Goal: Transaction & Acquisition: Book appointment/travel/reservation

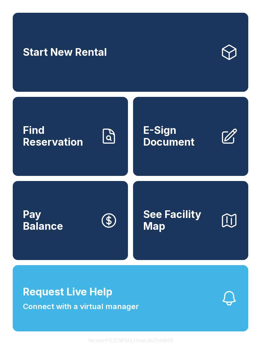
click at [162, 48] on link "Start New Rental" at bounding box center [131, 52] width 236 height 79
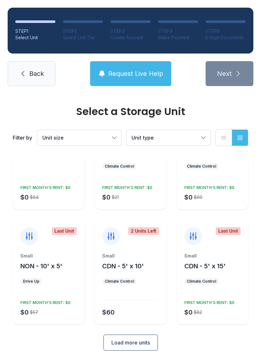
scroll to position [55, 0]
click at [177, 137] on span "Unit type" at bounding box center [166, 138] width 68 height 8
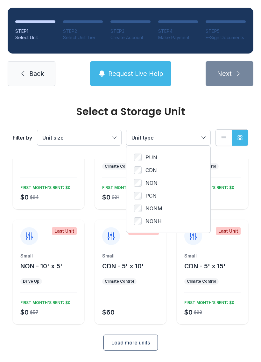
scroll to position [55, 0]
click at [150, 168] on span "CDN" at bounding box center [151, 170] width 11 height 8
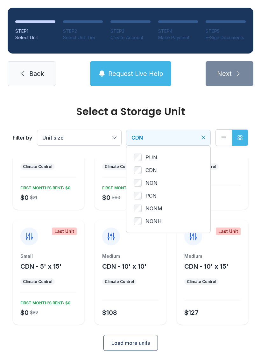
click at [89, 140] on span "Unit size" at bounding box center [76, 138] width 68 height 8
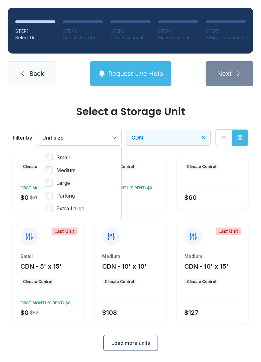
click at [85, 173] on label "Medium" at bounding box center [79, 170] width 69 height 8
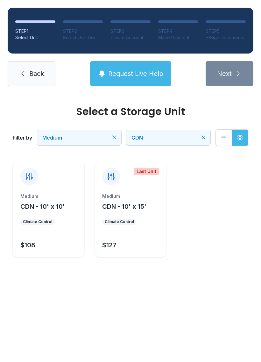
click at [111, 138] on button "Medium" at bounding box center [79, 137] width 84 height 15
click at [81, 184] on label "Large" at bounding box center [79, 183] width 69 height 8
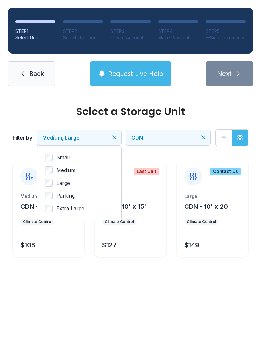
click at [76, 139] on span "Medium, Large" at bounding box center [60, 137] width 37 height 6
click at [114, 136] on icon "Clear filters" at bounding box center [114, 137] width 6 height 6
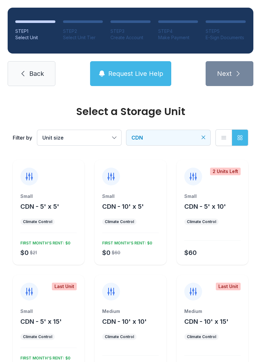
click at [112, 128] on div "Filter by Unit size CDN List view Grid view" at bounding box center [131, 138] width 236 height 42
click at [210, 132] on button "CDN" at bounding box center [168, 137] width 84 height 15
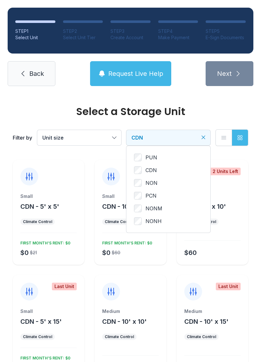
click at [213, 135] on div "Filter by Unit size CDN PUN CDN NON PCN NONM NONH List view Grid view" at bounding box center [131, 138] width 236 height 42
click at [147, 154] on span "PUN" at bounding box center [152, 158] width 12 height 8
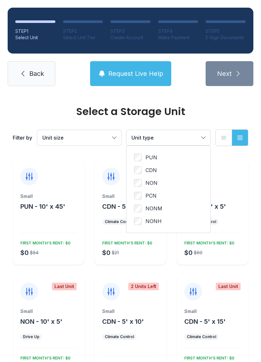
click at [100, 135] on span "Unit size" at bounding box center [76, 138] width 68 height 8
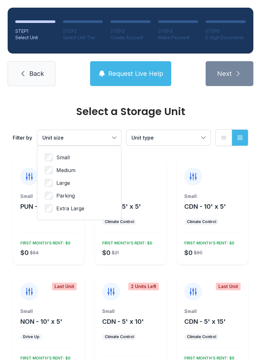
click at [68, 168] on span "Medium" at bounding box center [65, 170] width 19 height 8
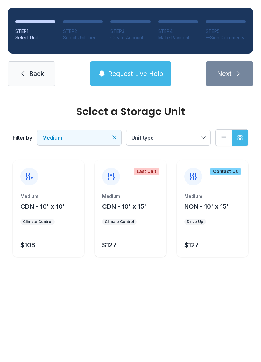
click at [89, 138] on span "Medium" at bounding box center [76, 138] width 68 height 8
click at [76, 183] on label "Large" at bounding box center [79, 183] width 69 height 8
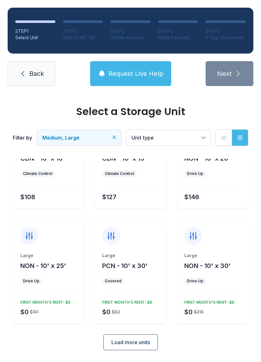
scroll to position [48, 0]
click at [61, 314] on div "$0 $151 FIRST MONTH’S RENT: $0" at bounding box center [47, 307] width 59 height 19
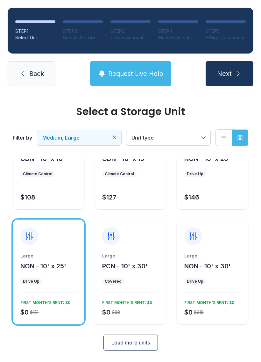
click at [135, 344] on span "Load more units" at bounding box center [131, 343] width 39 height 8
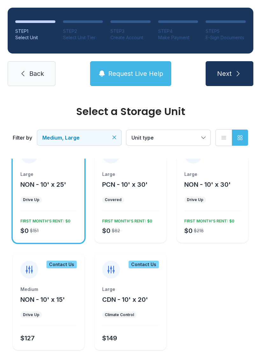
scroll to position [129, 0]
click at [29, 221] on div "FIRST MONTH’S RENT: $0" at bounding box center [44, 220] width 53 height 8
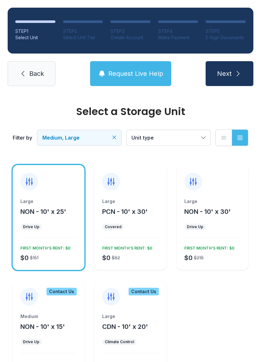
scroll to position [97, 0]
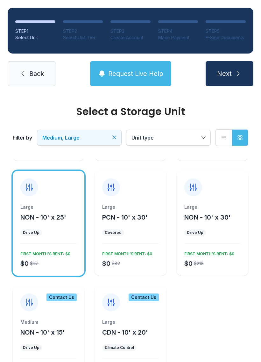
click at [27, 231] on div "Drive Up" at bounding box center [31, 232] width 17 height 5
click at [45, 259] on div "$0 $151 FIRST MONTH’S RENT: $0" at bounding box center [47, 258] width 59 height 19
click at [223, 82] on button "Next" at bounding box center [230, 73] width 48 height 25
click at [36, 247] on div "Large NON - 10' x 25' Drive Up $0 $151 FIRST MONTH’S RENT: $0" at bounding box center [49, 240] width 72 height 72
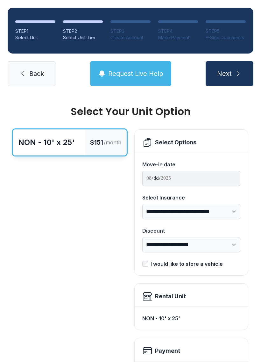
click at [31, 80] on link "Back" at bounding box center [32, 73] width 48 height 25
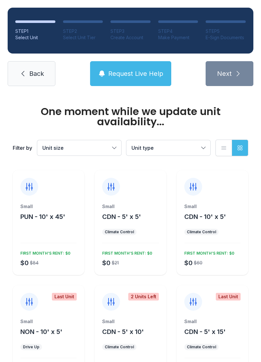
click at [32, 71] on span "Back" at bounding box center [36, 73] width 15 height 9
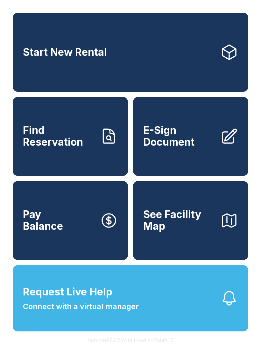
click at [200, 73] on link "Start New Rental" at bounding box center [131, 52] width 236 height 79
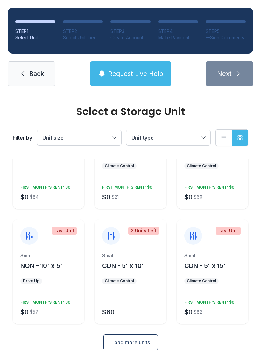
scroll to position [55, 0]
click at [133, 358] on div "Select a Storage Unit Filter by Unit size Unit type List view Grid view Small P…" at bounding box center [130, 207] width 261 height 338
click at [132, 358] on div "Select a Storage Unit Filter by Unit size Unit type List view Grid view Small P…" at bounding box center [130, 207] width 261 height 338
click at [21, 76] on icon at bounding box center [23, 74] width 8 height 8
